Goal: Information Seeking & Learning: Learn about a topic

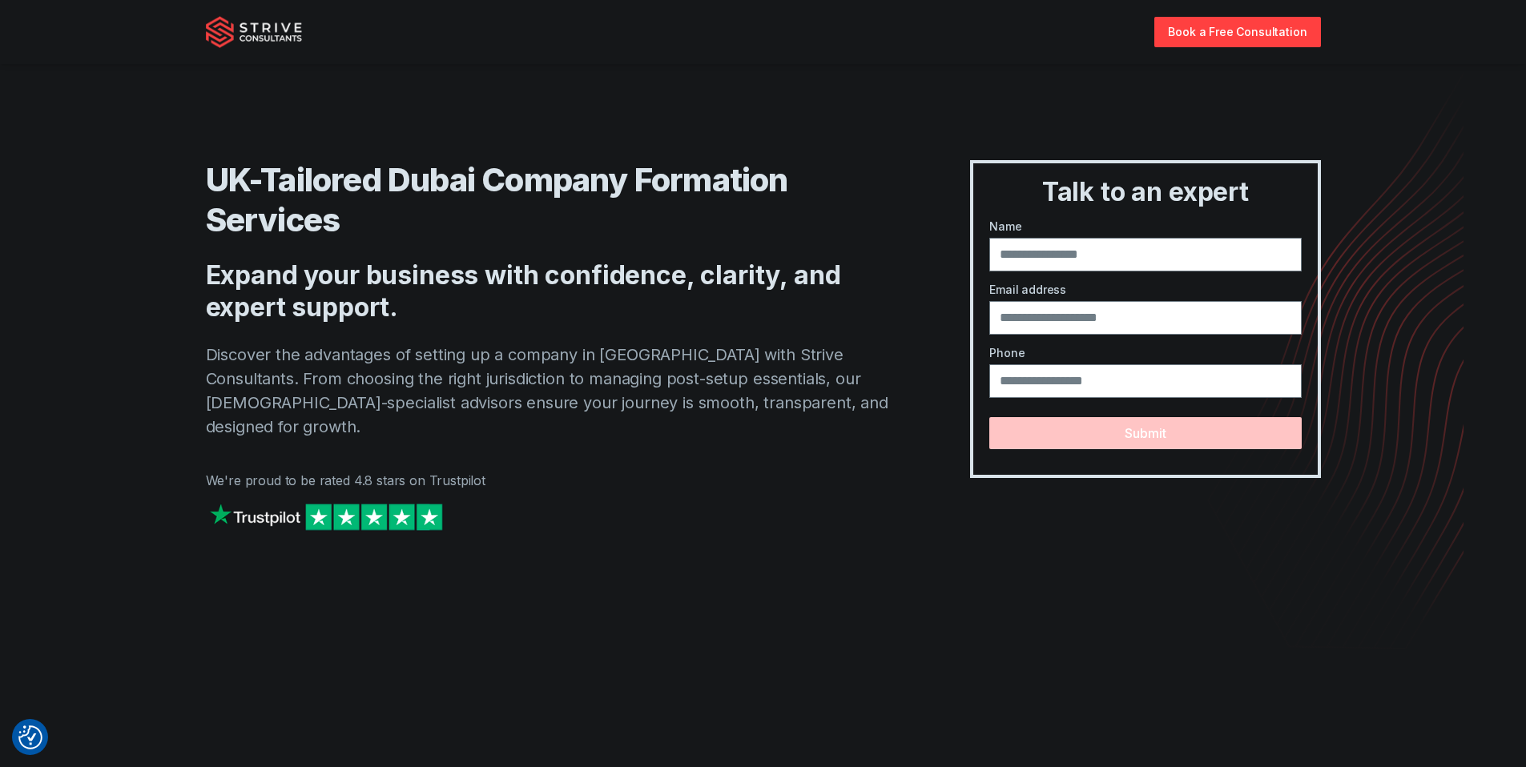
click at [499, 170] on h1 "UK-Tailored Dubai Company Formation Services" at bounding box center [556, 200] width 701 height 80
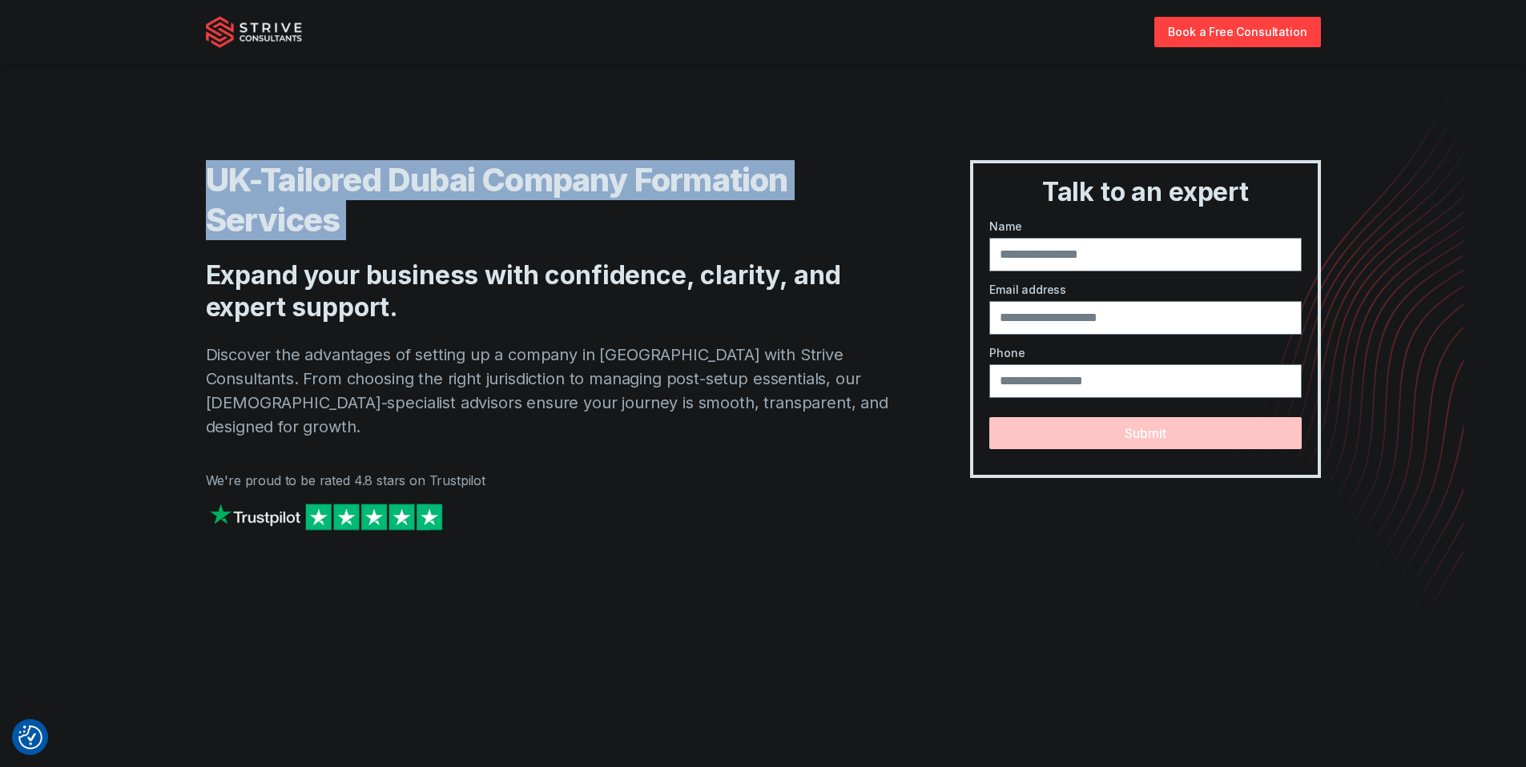
click at [499, 170] on h1 "UK-Tailored Dubai Company Formation Services" at bounding box center [556, 200] width 701 height 80
copy h1 "UK-Tailored Dubai Company Formation Services"
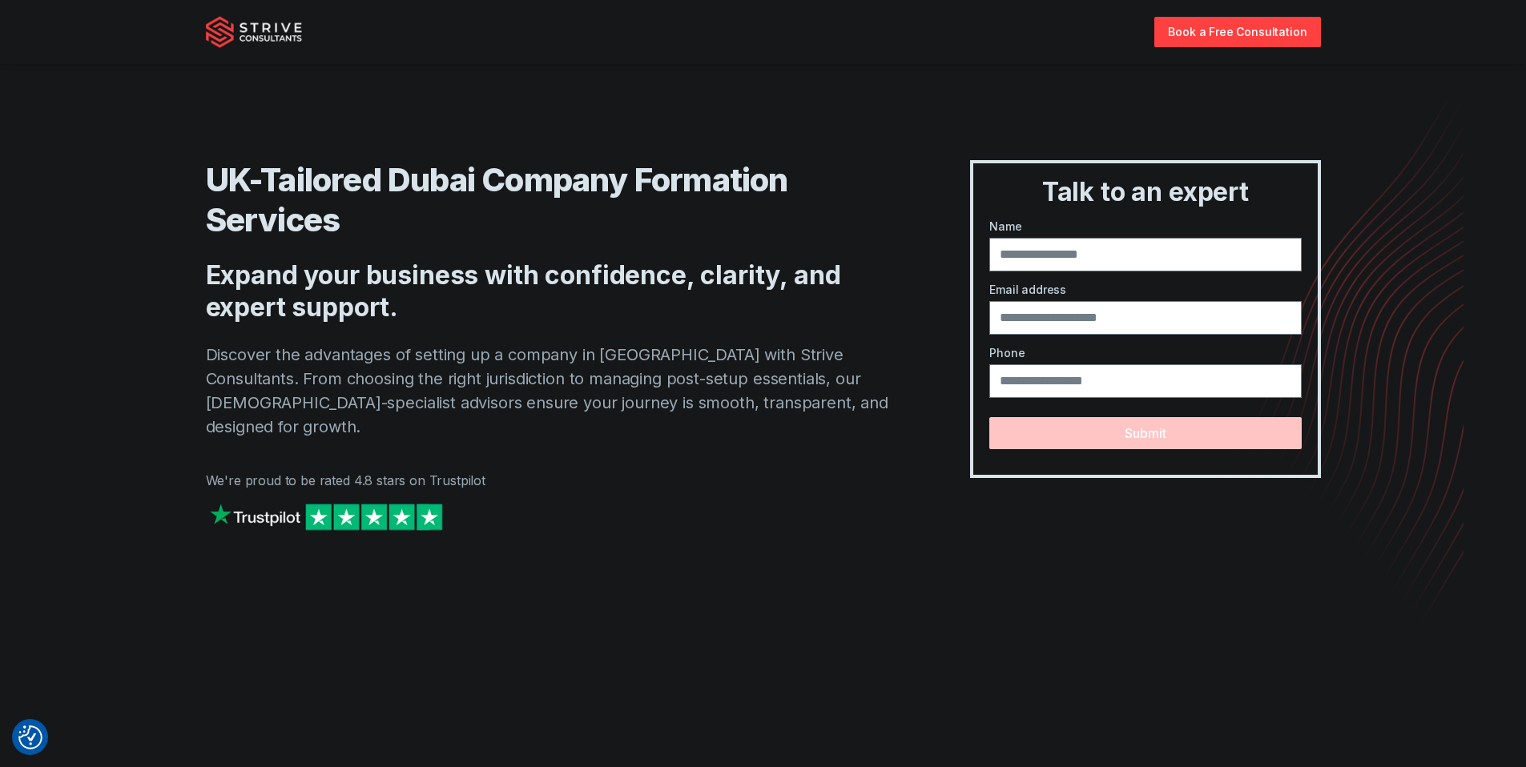
click at [425, 394] on p "Discover the advantages of setting up a company in [GEOGRAPHIC_DATA] with Striv…" at bounding box center [556, 391] width 701 height 96
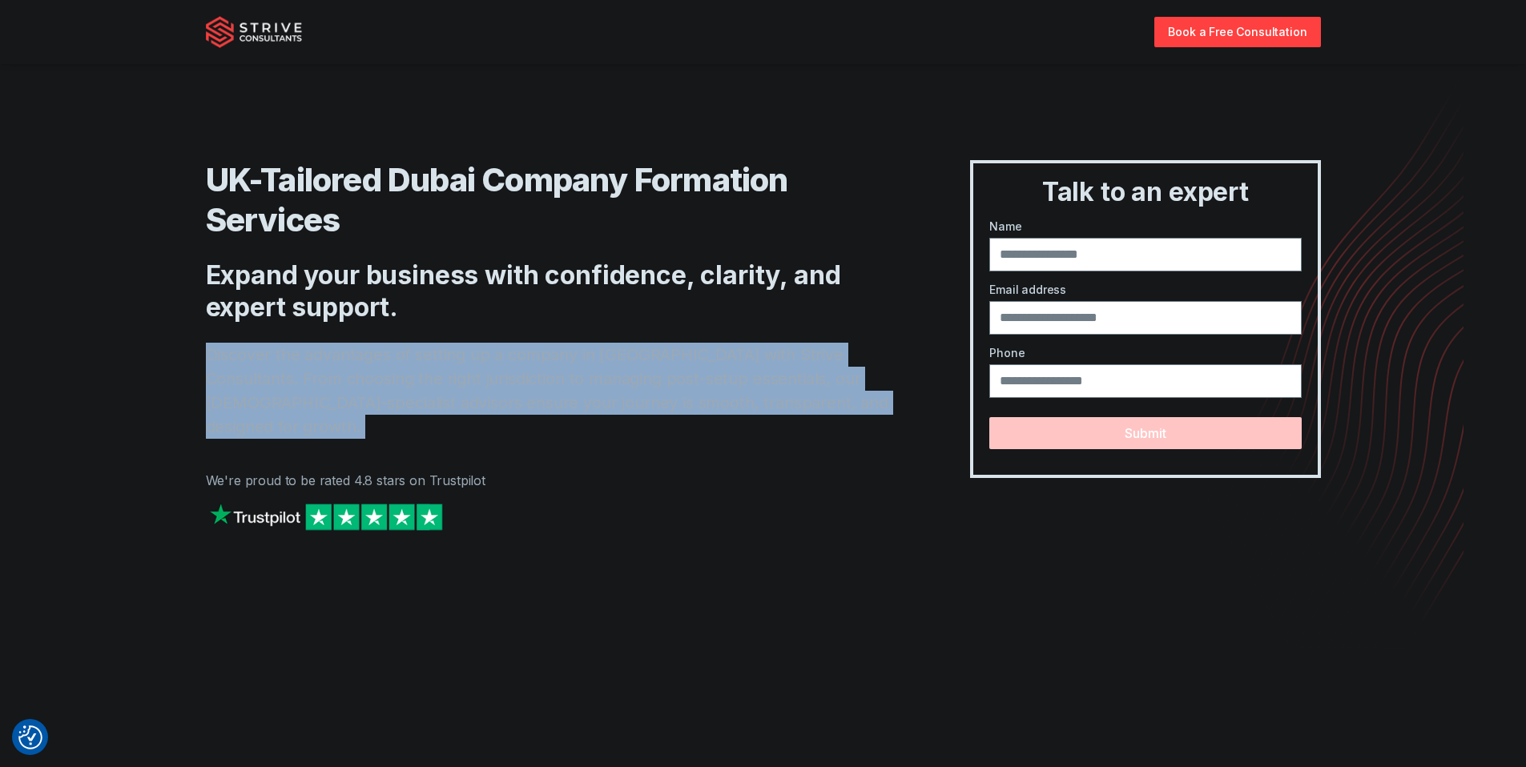
click at [425, 394] on p "Discover the advantages of setting up a company in [GEOGRAPHIC_DATA] with Striv…" at bounding box center [556, 391] width 701 height 96
copy p "Discover the advantages of setting up a company in [GEOGRAPHIC_DATA] with Striv…"
